Goal: Book appointment/travel/reservation

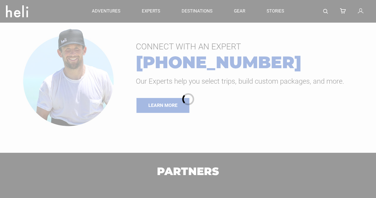
type input "Surf"
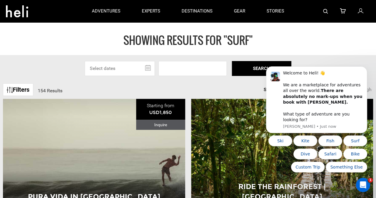
click at [125, 66] on input "text" at bounding box center [120, 68] width 70 height 15
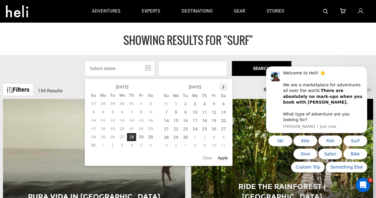
click at [221, 85] on th at bounding box center [224, 87] width 10 height 8
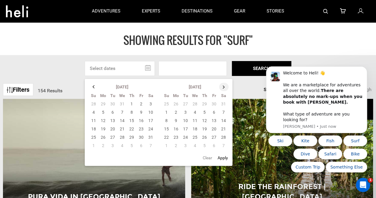
click at [221, 85] on th at bounding box center [224, 87] width 10 height 8
click at [169, 112] on td "3" at bounding box center [167, 112] width 10 height 8
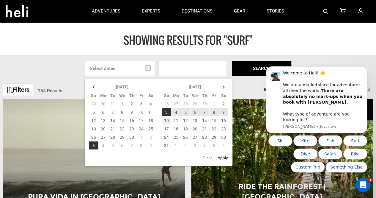
click at [165, 120] on td "10" at bounding box center [167, 120] width 10 height 8
click at [222, 156] on button "Apply" at bounding box center [223, 157] width 14 height 11
type input "[DATE] - [DATE]"
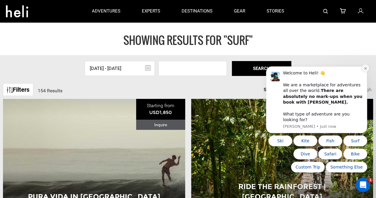
click at [366, 70] on icon "Dismiss notification" at bounding box center [365, 68] width 3 height 3
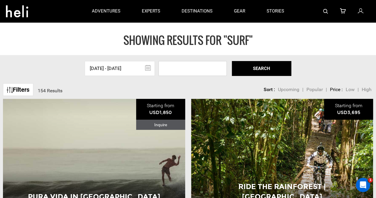
click at [211, 69] on input at bounding box center [193, 68] width 68 height 15
click at [251, 69] on button "SEARCH" at bounding box center [262, 68] width 60 height 15
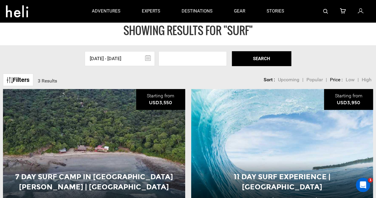
scroll to position [10, 0]
